Goal: Information Seeking & Learning: Learn about a topic

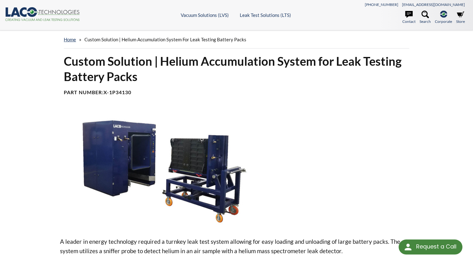
select select "Language Translate Widget"
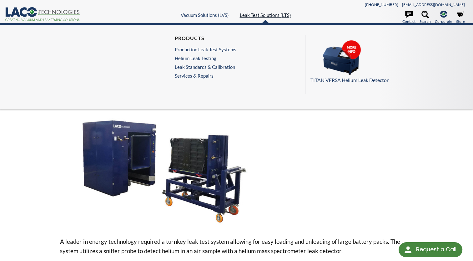
click at [274, 13] on link "Leak Test Solutions (LTS)" at bounding box center [265, 15] width 51 height 6
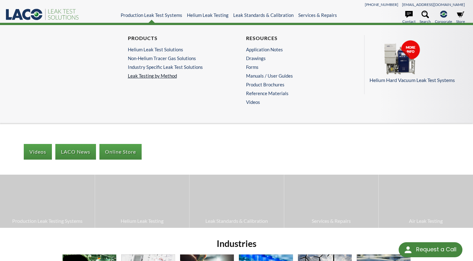
click at [157, 76] on link "Leak Testing by Method" at bounding box center [177, 76] width 99 height 6
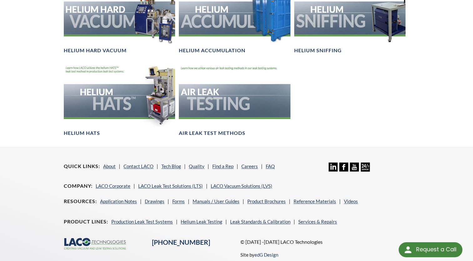
scroll to position [625, 0]
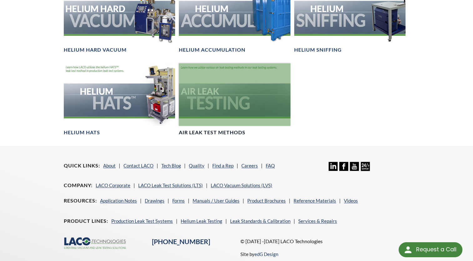
click at [229, 93] on div at bounding box center [234, 94] width 111 height 63
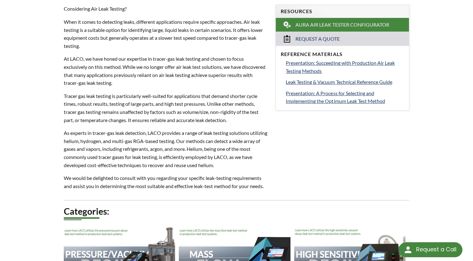
scroll to position [344, 0]
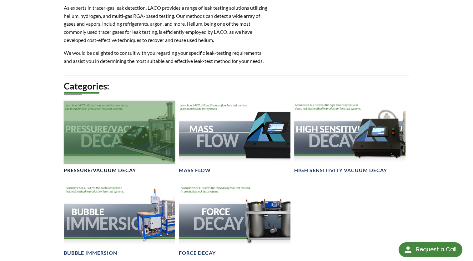
click at [118, 130] on div at bounding box center [119, 132] width 111 height 63
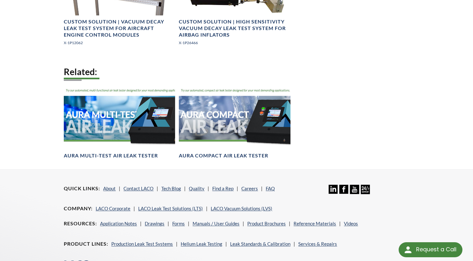
scroll to position [625, 0]
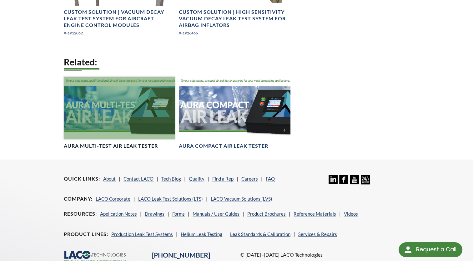
click at [111, 113] on div at bounding box center [119, 108] width 111 height 63
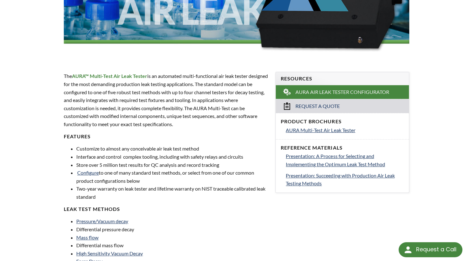
scroll to position [156, 0]
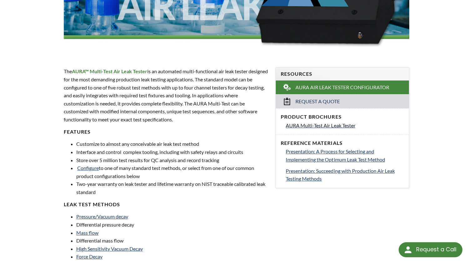
click at [316, 128] on span "AURA Multi-Test Air Leak Tester" at bounding box center [320, 125] width 69 height 6
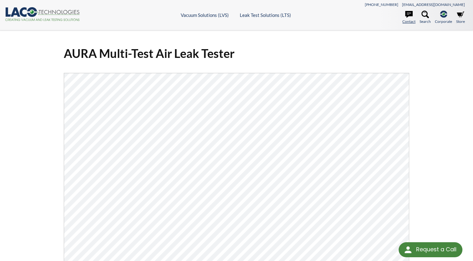
click at [409, 15] on icon at bounding box center [409, 14] width 8 height 7
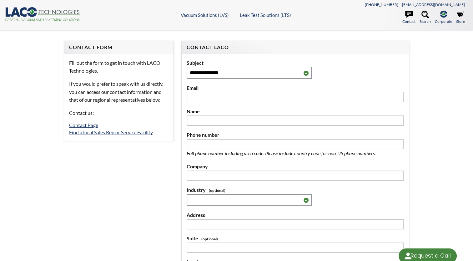
select select "Language Translate Widget"
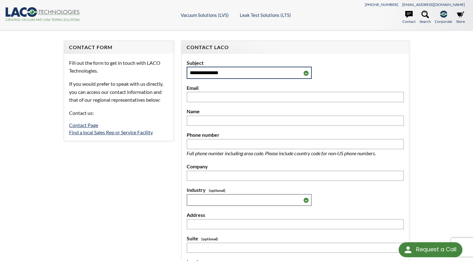
click at [308, 74] on select "**********" at bounding box center [249, 73] width 125 height 12
select select "**********"
click at [187, 67] on select "**********" at bounding box center [249, 73] width 125 height 12
click at [423, 15] on icon at bounding box center [425, 15] width 8 height 8
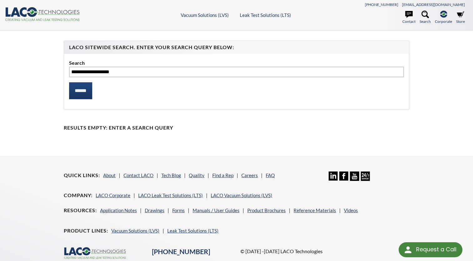
type input "**********"
click at [69, 82] on input "******" at bounding box center [80, 90] width 23 height 17
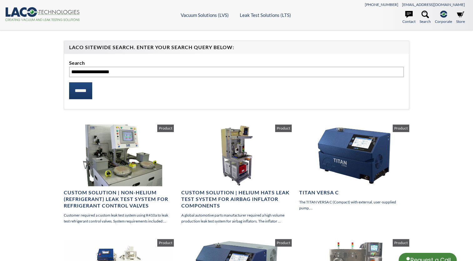
select select "Language Translate Widget"
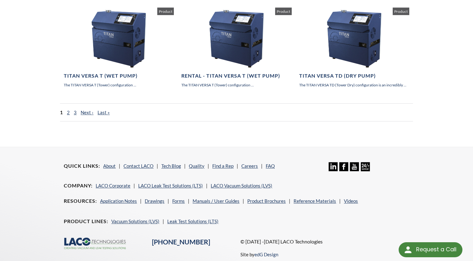
scroll to position [469, 0]
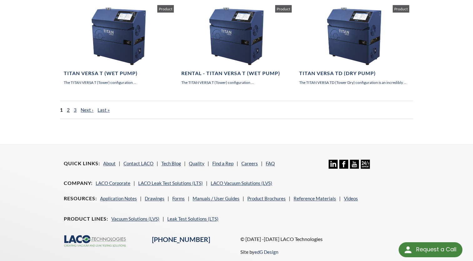
click at [68, 108] on link "2" at bounding box center [68, 110] width 3 height 6
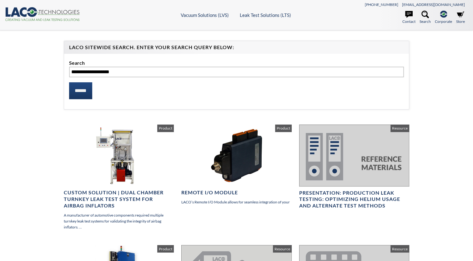
select select "Language Translate Widget"
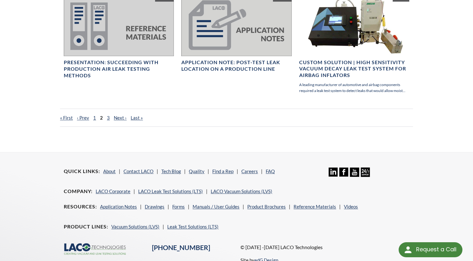
scroll to position [469, 0]
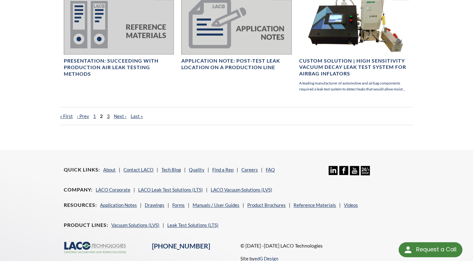
click at [107, 116] on link "3" at bounding box center [108, 116] width 3 height 6
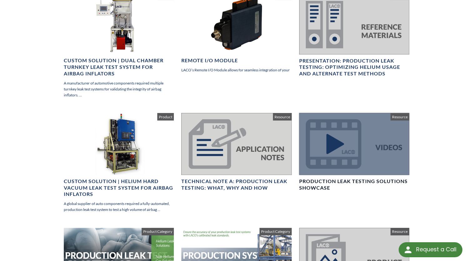
scroll to position [63, 0]
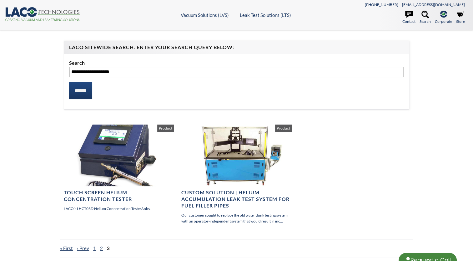
select select "Language Translate Widget"
